Goal: Information Seeking & Learning: Check status

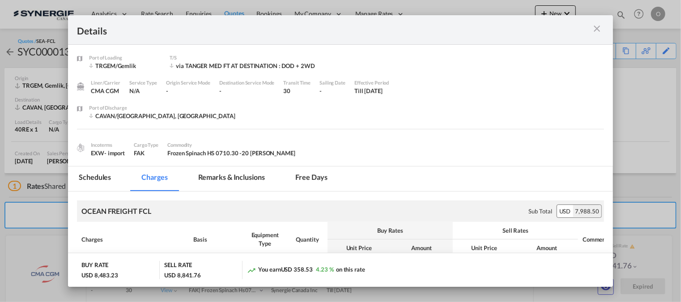
scroll to position [32, 0]
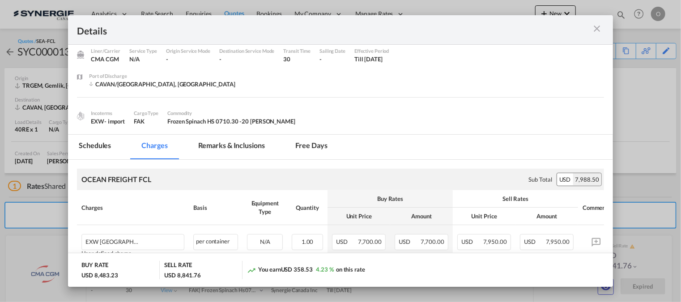
click at [596, 32] on md-icon "icon-close m-3 fg-AAA8AD cursor" at bounding box center [597, 28] width 11 height 11
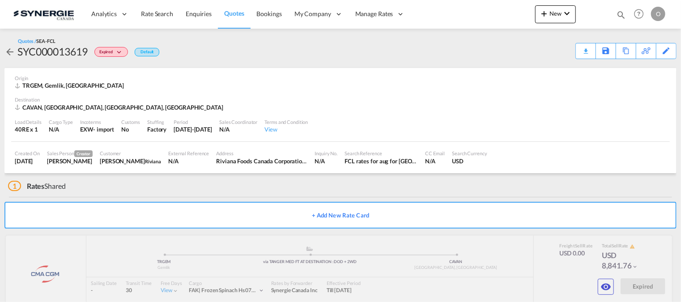
click at [627, 14] on div "Bookings Quotes Enquiries Help Resources Product Release O My Profile Logout" at bounding box center [639, 14] width 57 height 28
click at [622, 13] on md-icon "icon-magnify" at bounding box center [622, 15] width 10 height 10
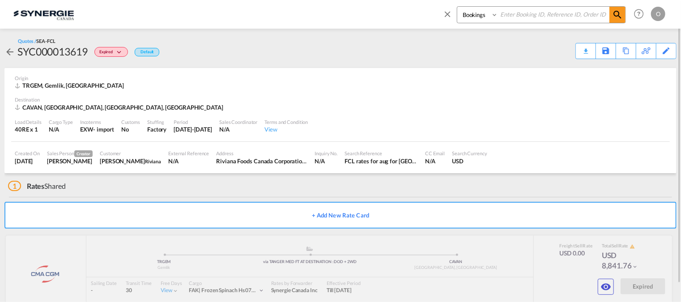
drag, startPoint x: 473, startPoint y: 13, endPoint x: 473, endPoint y: 19, distance: 6.3
click at [473, 13] on select "Bookings Quotes Enquiries" at bounding box center [479, 15] width 43 height 16
select select "Quotes"
click at [458, 7] on select "Bookings Quotes Enquiries" at bounding box center [479, 15] width 43 height 16
click at [505, 8] on input at bounding box center [553, 15] width 111 height 16
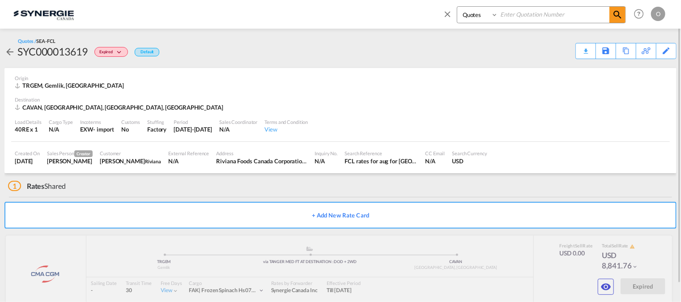
paste input "SYC000013582"
type input "SYC000013582"
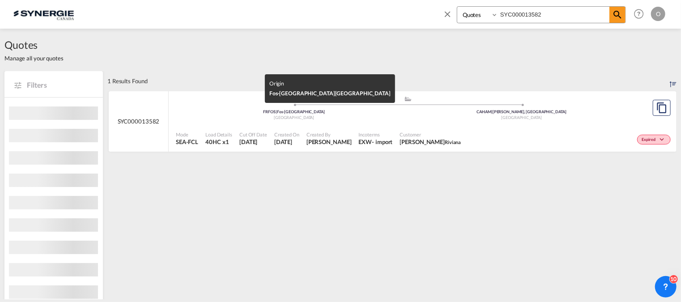
click at [396, 120] on div "[GEOGRAPHIC_DATA]" at bounding box center [294, 118] width 228 height 6
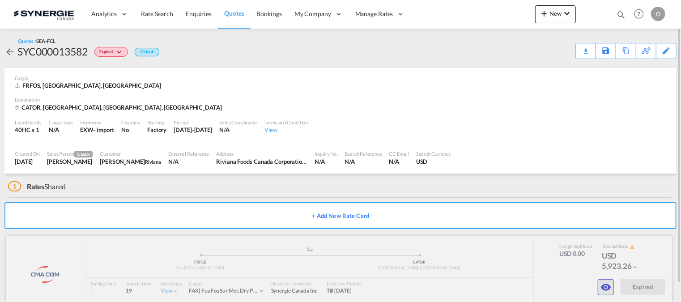
click at [612, 287] on md-icon "icon-eye" at bounding box center [606, 287] width 11 height 11
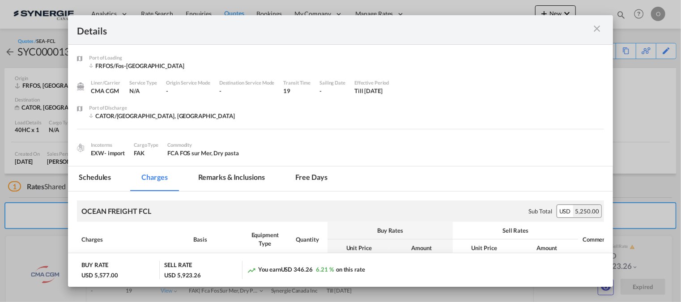
click at [213, 179] on md-tab-item "Remarks & Inclusions" at bounding box center [232, 179] width 88 height 25
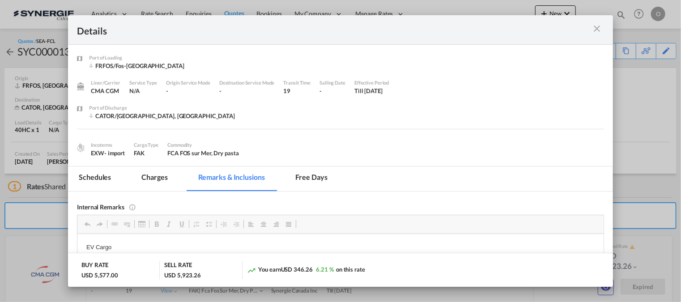
scroll to position [74, 0]
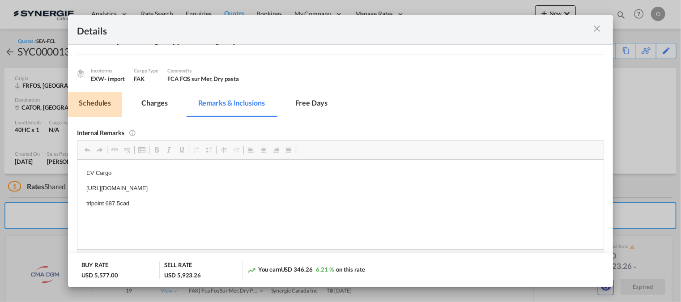
click at [106, 105] on md-tab-item "Schedules" at bounding box center [95, 104] width 54 height 25
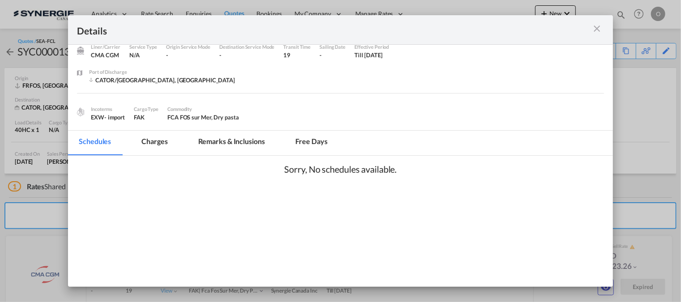
scroll to position [36, 0]
click at [159, 137] on md-tab-item "Charges" at bounding box center [154, 143] width 47 height 25
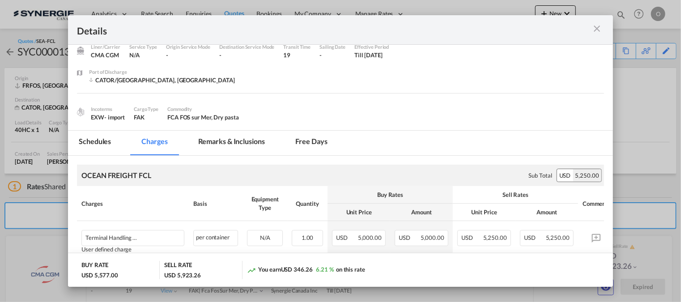
click at [598, 30] on md-icon "icon-close m-3 fg-AAA8AD cursor" at bounding box center [597, 28] width 11 height 11
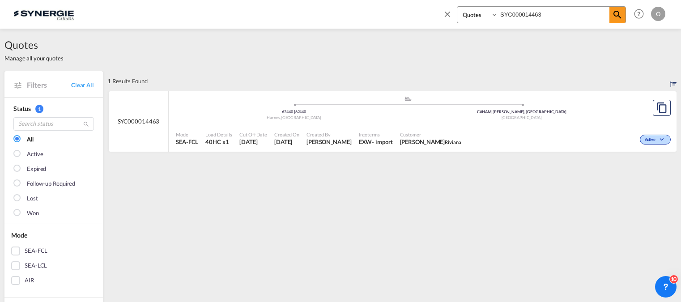
select select "Quotes"
click at [552, 16] on input "SYC000014463" at bounding box center [553, 15] width 111 height 16
paste input "3619"
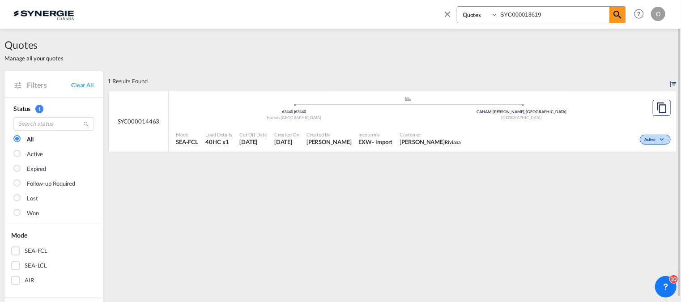
type input "SYC000013619"
click at [593, 103] on div ".a{fill:#aaa8ad;} .a{fill:#aaa8ad;} TRGEM | Gemlik Turkey CAVAN | Vancouver, BC…" at bounding box center [408, 109] width 464 height 27
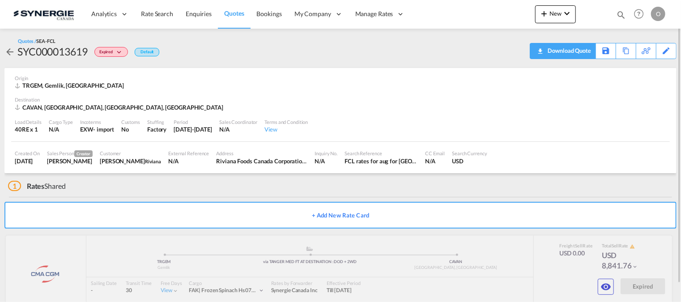
click at [586, 50] on div "Download Quote" at bounding box center [569, 50] width 46 height 14
drag, startPoint x: 631, startPoint y: 12, endPoint x: 626, endPoint y: 13, distance: 5.4
click at [629, 12] on div "Bookings Quotes Enquiries Help Resources Product Release O My Profile Logout" at bounding box center [639, 14] width 57 height 28
click at [626, 13] on md-icon "icon-magnify" at bounding box center [622, 15] width 10 height 10
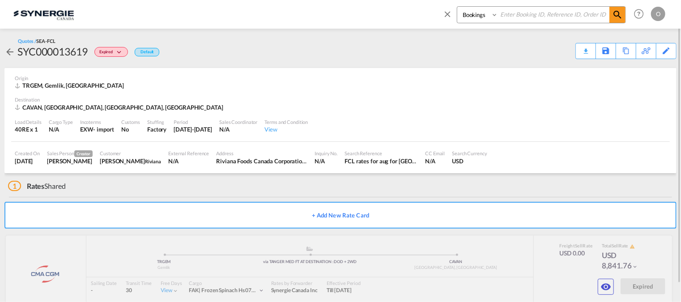
click at [529, 13] on input at bounding box center [553, 15] width 111 height 16
paste input "SYC000013618"
type input "SYC000013618"
click at [618, 16] on md-icon "icon-magnify" at bounding box center [618, 14] width 11 height 11
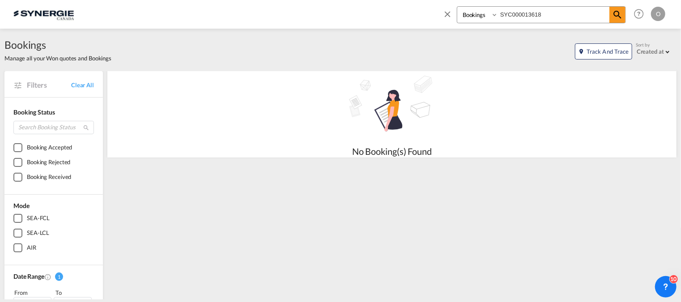
click at [477, 12] on select "Bookings Quotes Enquiries" at bounding box center [479, 15] width 43 height 16
click at [458, 7] on select "Bookings Quotes Enquiries" at bounding box center [479, 15] width 43 height 16
click at [475, 19] on select "Bookings Quotes Enquiries" at bounding box center [479, 15] width 43 height 16
select select "Quotes"
click at [458, 7] on select "Bookings Quotes Enquiries" at bounding box center [479, 15] width 43 height 16
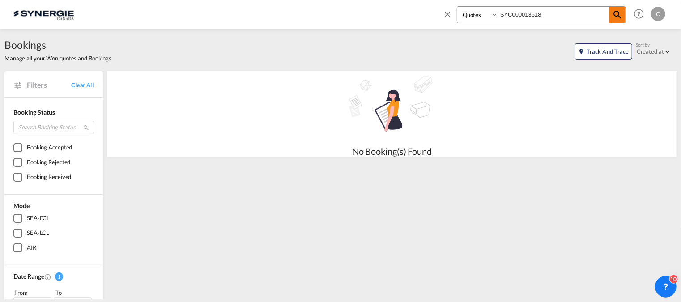
click at [616, 12] on md-icon "icon-magnify" at bounding box center [618, 14] width 11 height 11
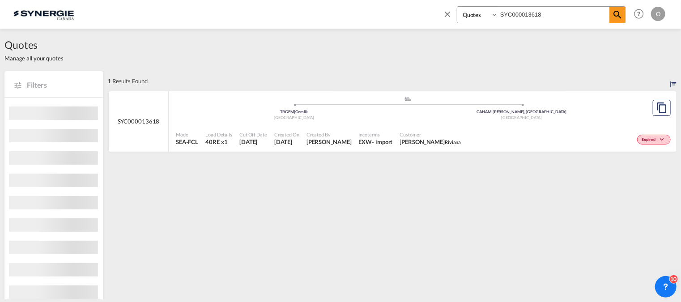
click at [519, 136] on div "Expired" at bounding box center [569, 139] width 208 height 22
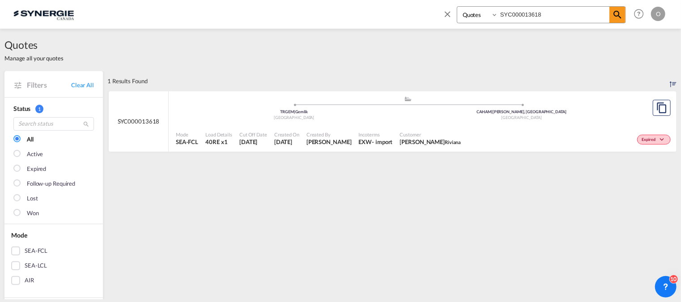
click at [559, 13] on input "SYC000013618" at bounding box center [553, 15] width 111 height 16
click at [624, 13] on span at bounding box center [618, 15] width 16 height 16
click at [474, 137] on div "Expired" at bounding box center [569, 139] width 208 height 22
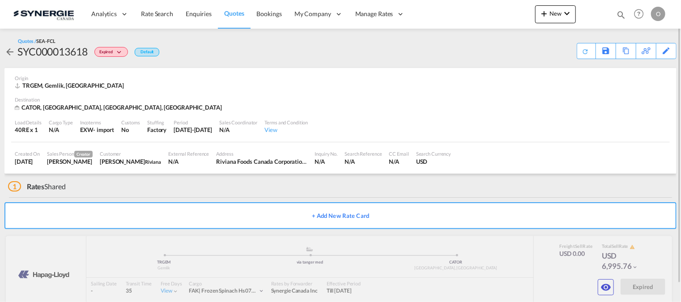
scroll to position [19, 0]
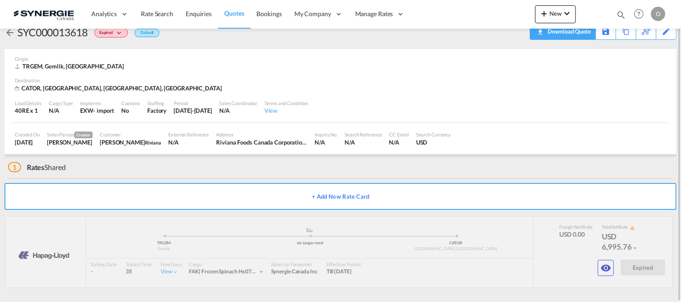
click at [581, 34] on div "Download Quote" at bounding box center [569, 31] width 46 height 14
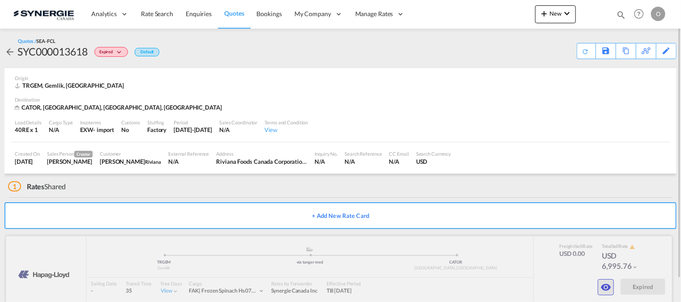
click at [604, 293] on button "button" at bounding box center [606, 287] width 16 height 16
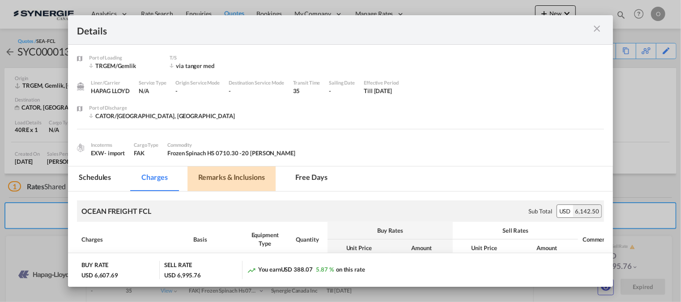
click at [248, 178] on md-tab-item "Remarks & Inclusions" at bounding box center [232, 179] width 88 height 25
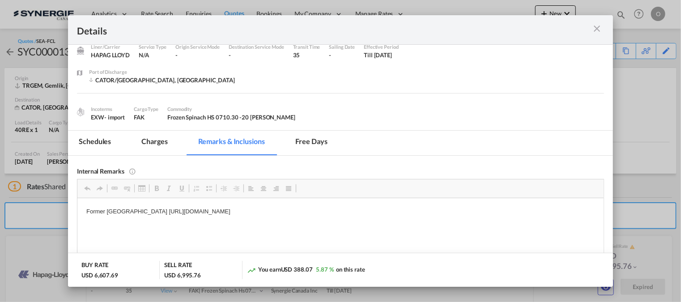
drag, startPoint x: 127, startPoint y: 211, endPoint x: 256, endPoint y: 203, distance: 129.2
drag, startPoint x: 374, startPoint y: 214, endPoint x: 344, endPoint y: 212, distance: 29.6
click at [341, 212] on p "Former [GEOGRAPHIC_DATA] [URL][DOMAIN_NAME]" at bounding box center [340, 211] width 509 height 9
drag, startPoint x: 374, startPoint y: 211, endPoint x: 127, endPoint y: 215, distance: 247.6
click at [127, 215] on p "Former [GEOGRAPHIC_DATA] [URL][DOMAIN_NAME]" at bounding box center [340, 211] width 509 height 9
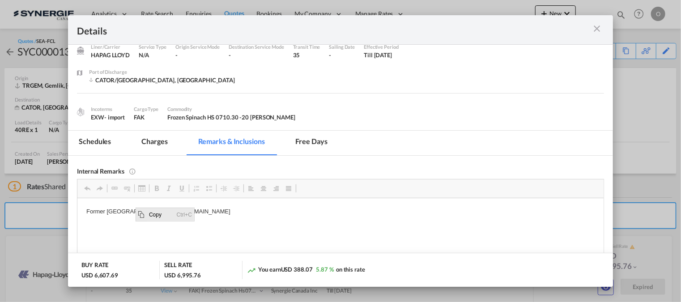
click at [165, 218] on span "Copy" at bounding box center [160, 214] width 28 height 13
copy p "[URL][DOMAIN_NAME]"
